Goal: Task Accomplishment & Management: Complete application form

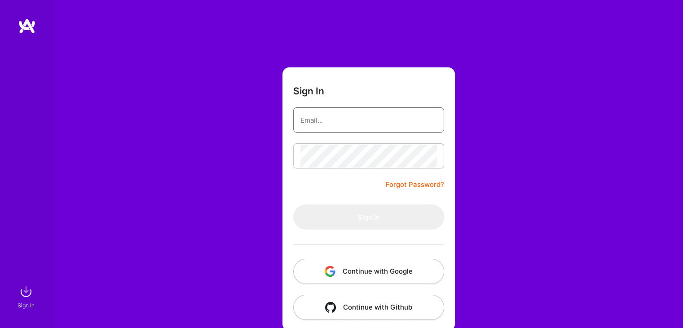
click at [364, 131] on input "email" at bounding box center [369, 120] width 137 height 23
type input "[EMAIL_ADDRESS][DOMAIN_NAME]"
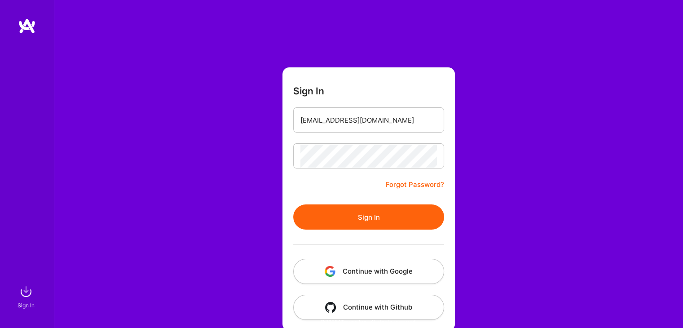
click at [350, 217] on button "Sign In" at bounding box center [368, 216] width 151 height 25
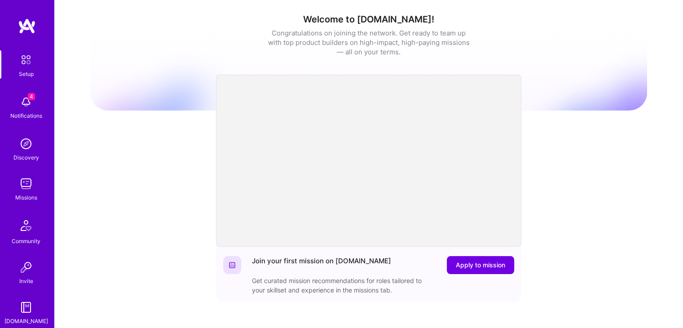
click at [30, 103] on img at bounding box center [26, 102] width 18 height 18
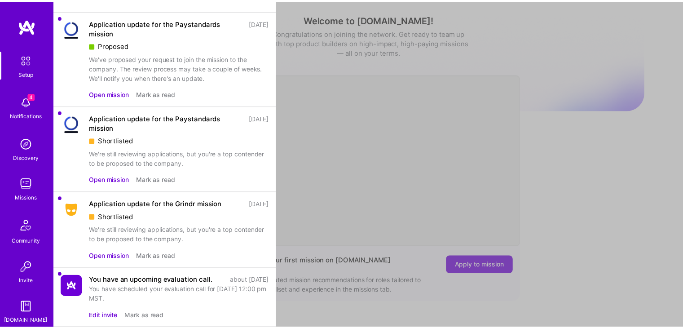
scroll to position [35, 0]
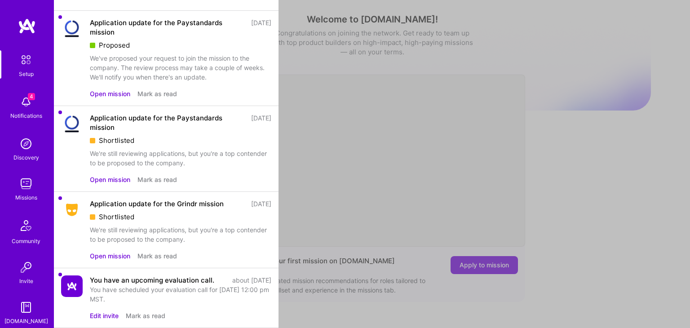
click at [171, 113] on div "Application update for the Paystandards mission" at bounding box center [168, 122] width 156 height 19
click at [95, 175] on button "Open mission" at bounding box center [110, 179] width 40 height 9
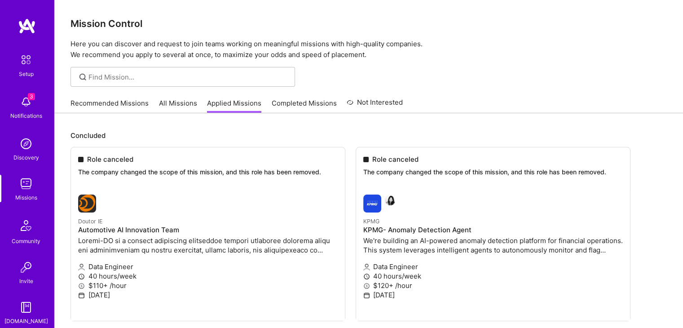
click at [98, 101] on link "Recommended Missions" at bounding box center [110, 105] width 78 height 15
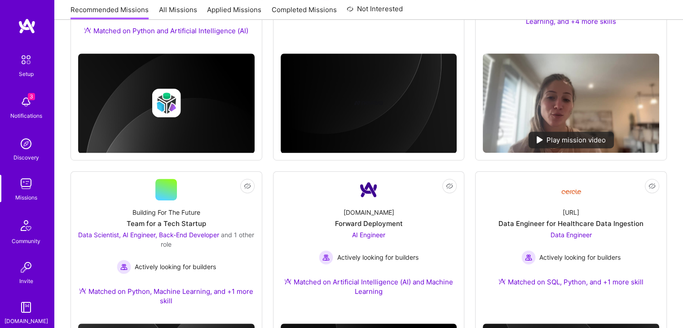
scroll to position [492, 0]
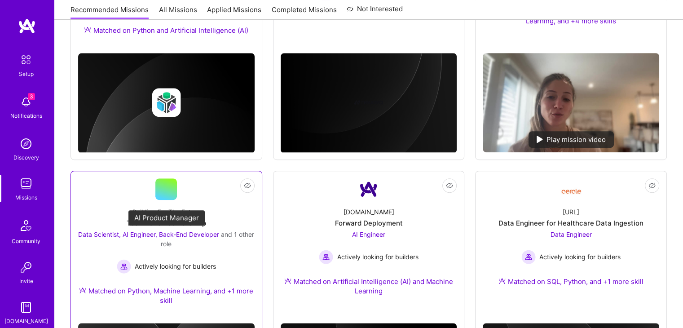
click at [176, 241] on span "and 1 other role" at bounding box center [207, 238] width 93 height 17
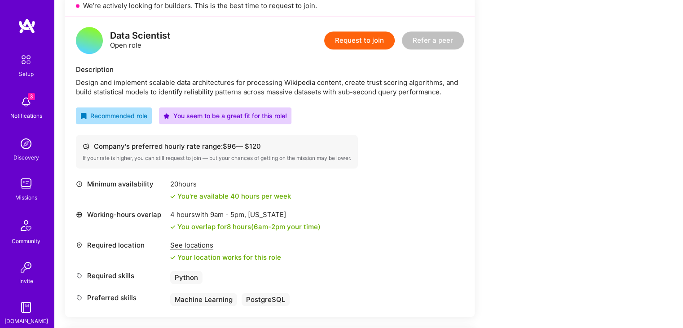
scroll to position [523, 0]
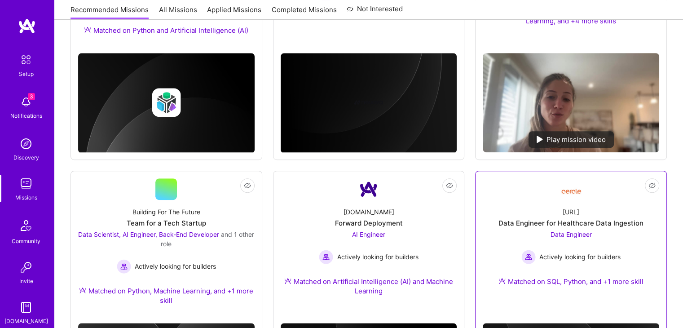
scroll to position [530, 0]
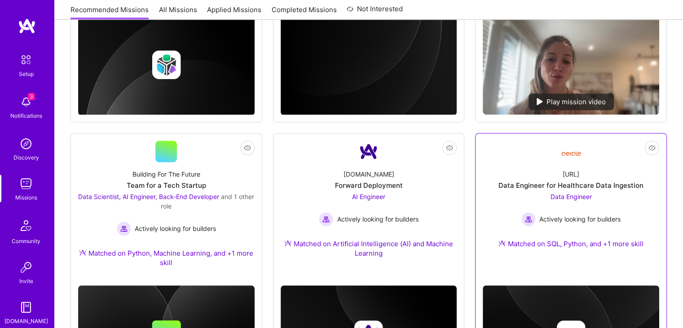
click at [565, 192] on div "Data Engineer Actively looking for builders" at bounding box center [571, 209] width 99 height 35
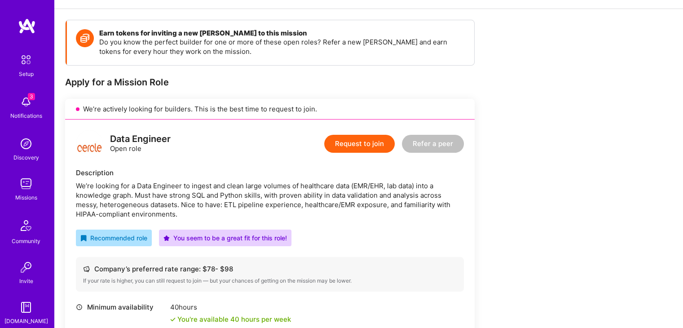
scroll to position [118, 0]
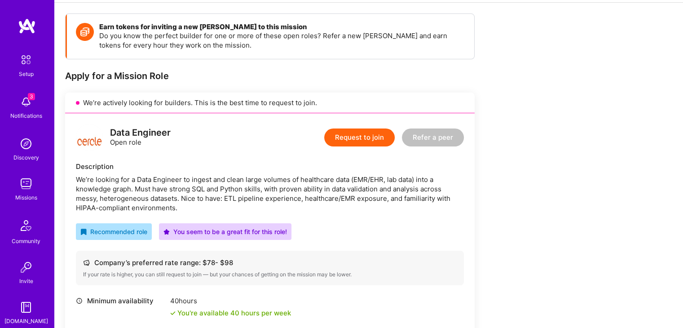
click at [358, 134] on button "Request to join" at bounding box center [359, 137] width 71 height 18
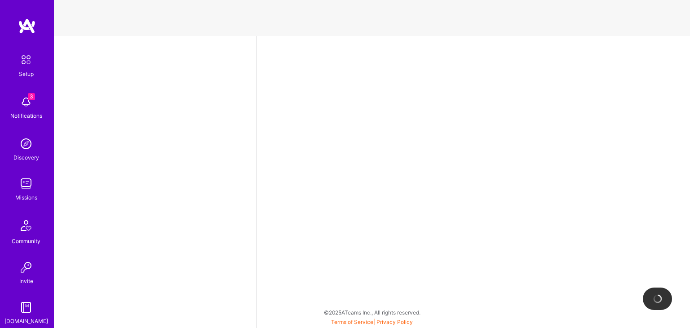
select select "US"
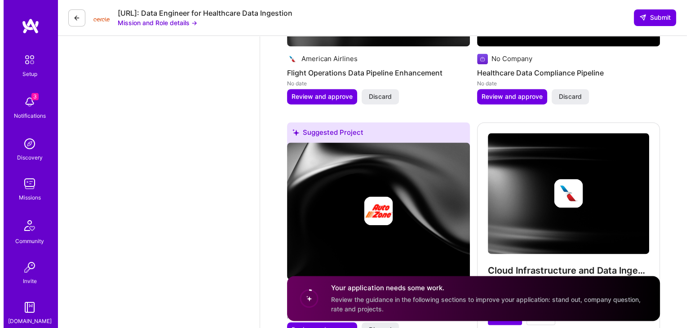
scroll to position [1265, 0]
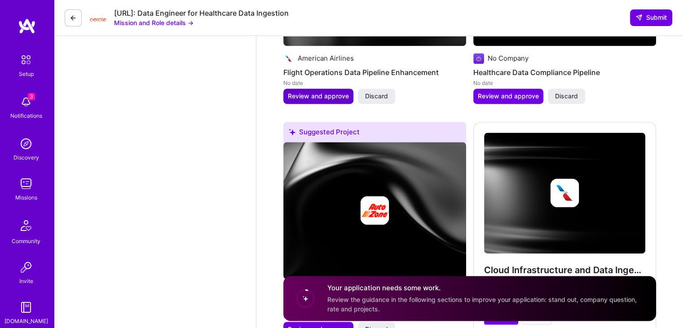
click at [325, 89] on button "Review and approve" at bounding box center [318, 96] width 70 height 15
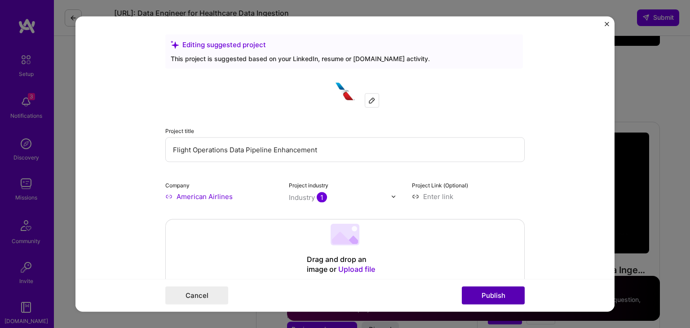
click at [501, 294] on button "Publish" at bounding box center [493, 296] width 63 height 18
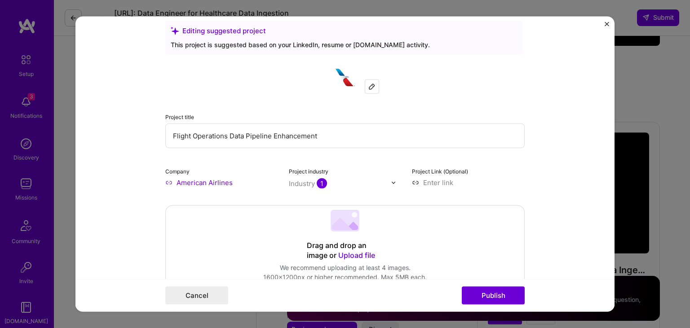
scroll to position [0, 0]
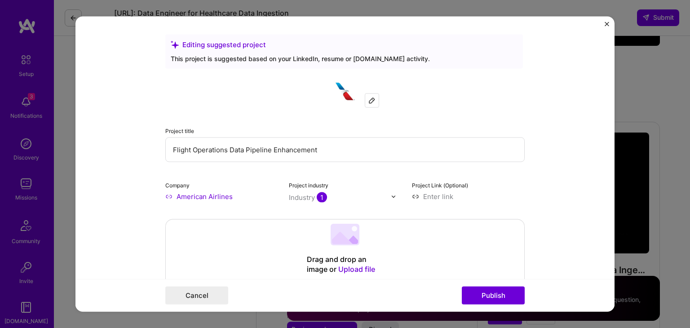
click at [607, 22] on img "Close" at bounding box center [607, 24] width 4 height 4
